Goal: Task Accomplishment & Management: Manage account settings

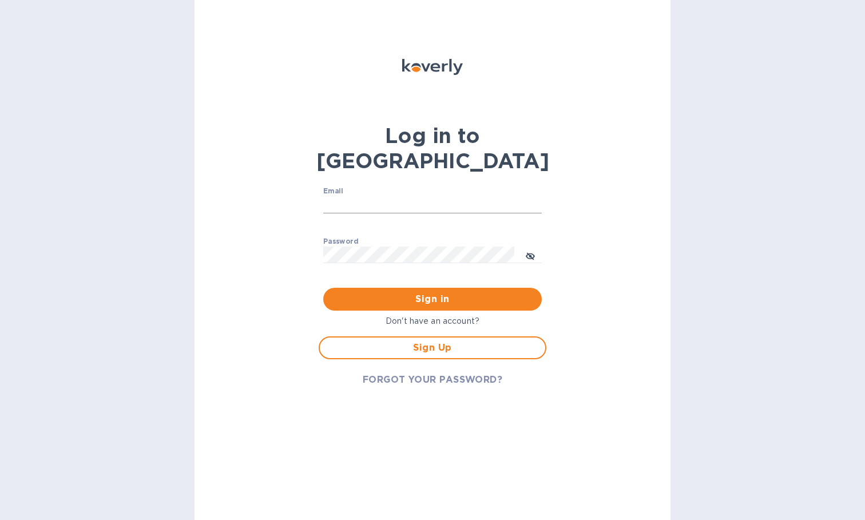
click at [393, 196] on input "Email" at bounding box center [432, 204] width 218 height 17
type input "frankcastillodds@comcast.net"
click at [406, 292] on span "Sign in" at bounding box center [432, 299] width 200 height 14
click at [377, 237] on div "Password Password is required" at bounding box center [432, 257] width 218 height 41
